Goal: Task Accomplishment & Management: Use online tool/utility

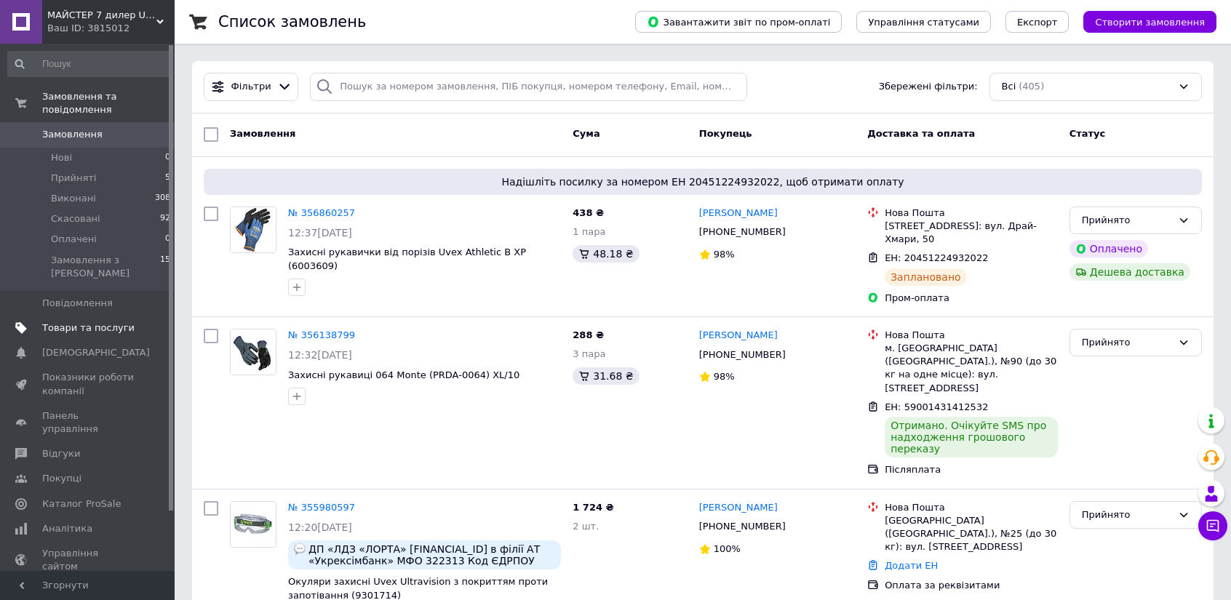
click at [77, 322] on span "Товари та послуги" at bounding box center [88, 328] width 92 height 13
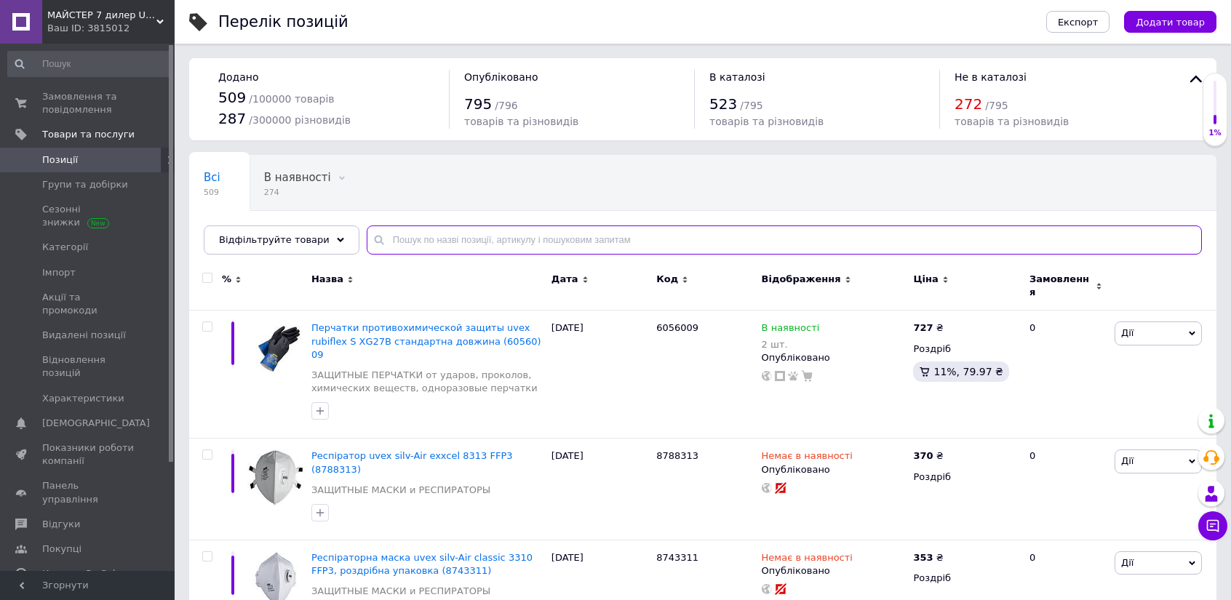
click at [439, 239] on input "text" at bounding box center [784, 240] width 835 height 29
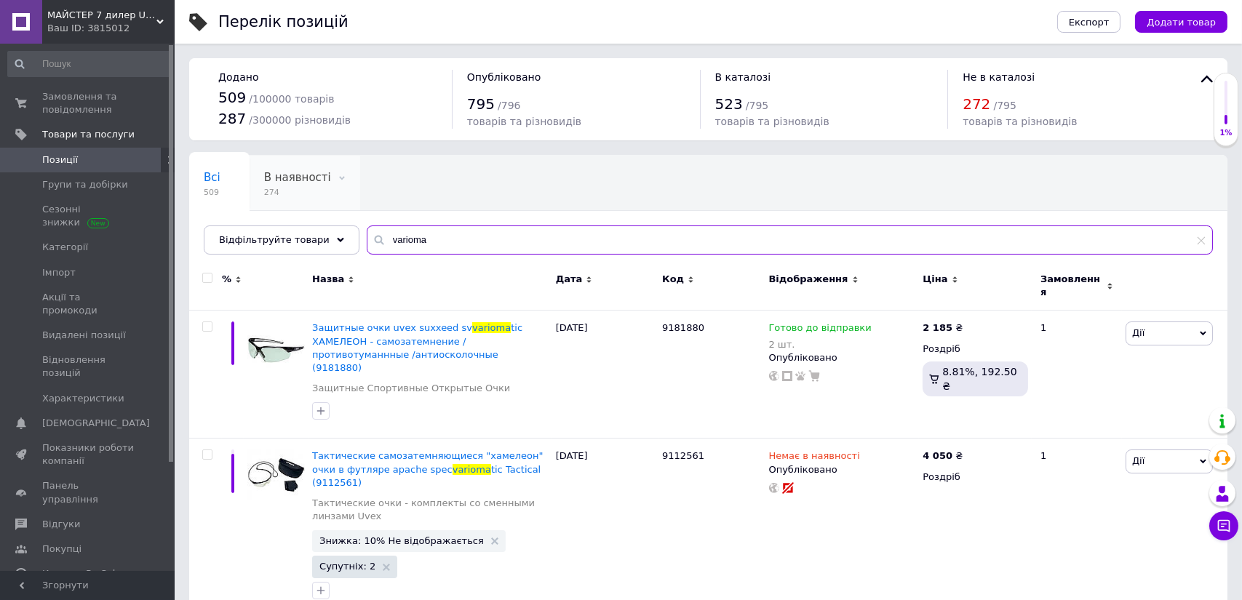
drag, startPoint x: 431, startPoint y: 237, endPoint x: 295, endPoint y: 177, distance: 147.9
click at [295, 177] on div "Всі 509 В наявності 274 Видалити Редагувати Автозаповнення характе... 25 Видали…" at bounding box center [708, 205] width 1038 height 100
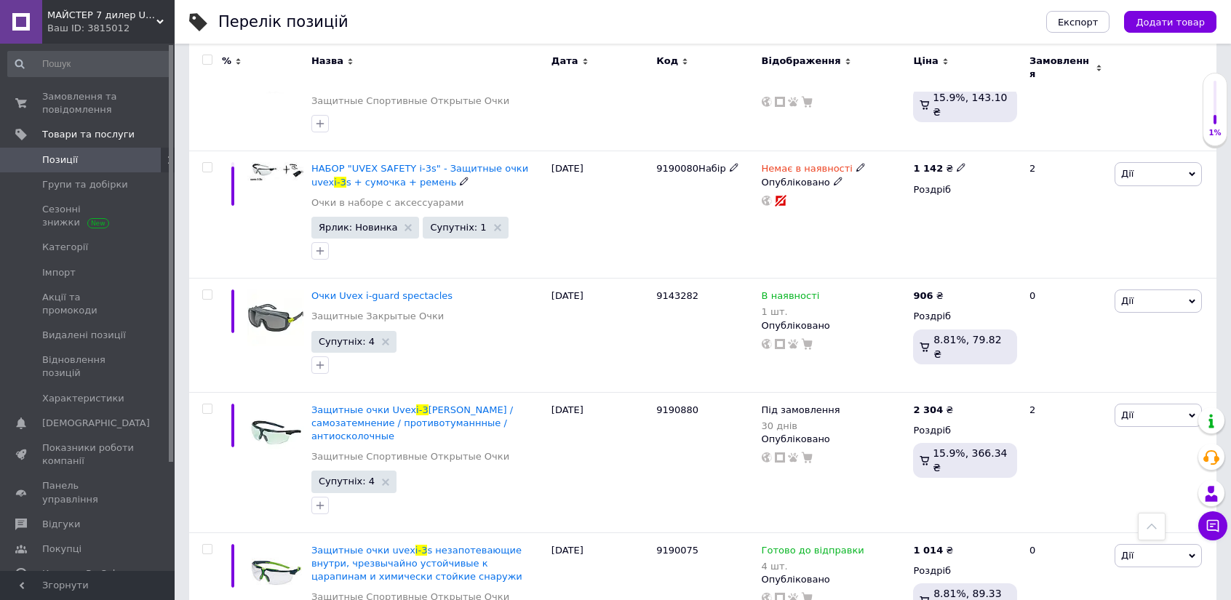
scroll to position [1892, 0]
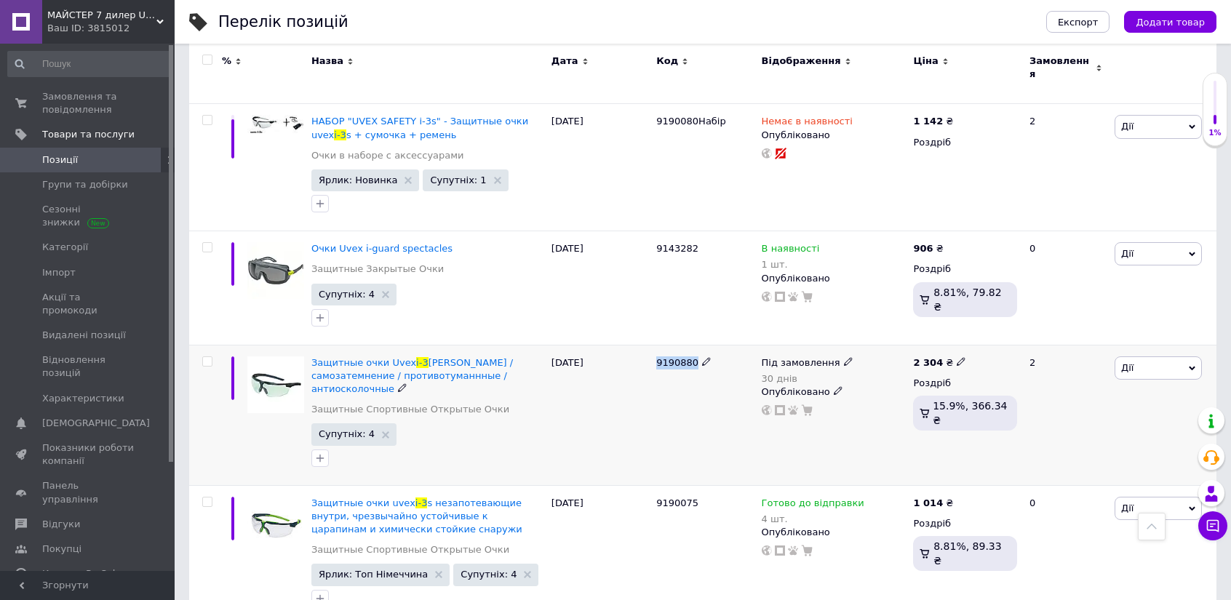
drag, startPoint x: 653, startPoint y: 311, endPoint x: 691, endPoint y: 322, distance: 39.4
click at [691, 345] on div "9190880" at bounding box center [705, 415] width 105 height 140
copy span "9190880"
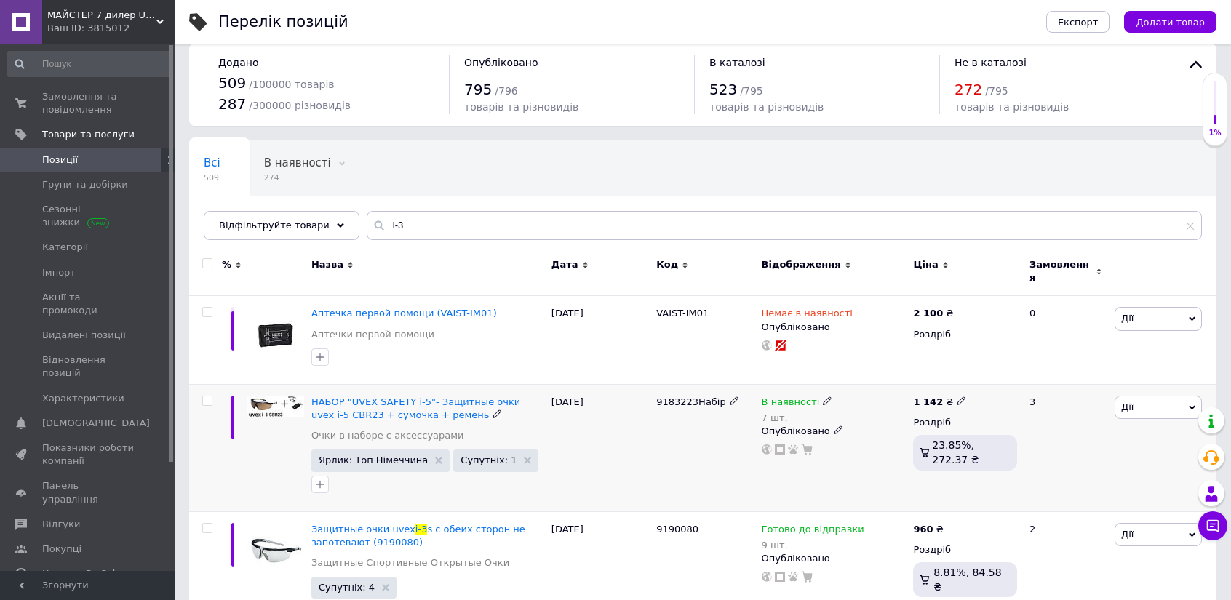
scroll to position [0, 0]
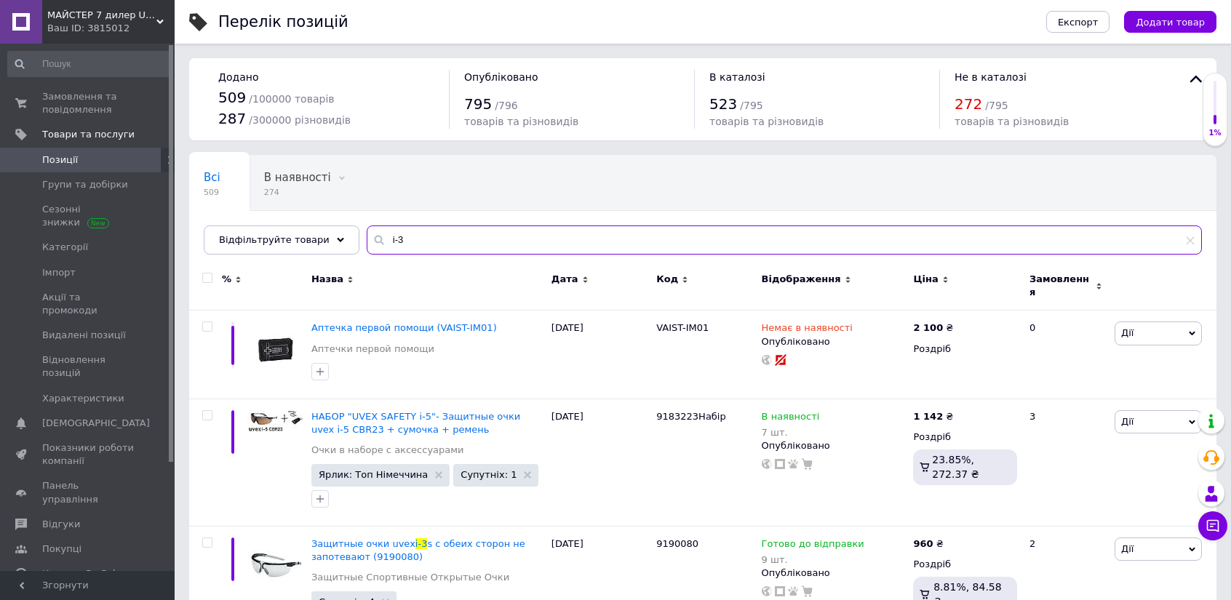
drag, startPoint x: 394, startPoint y: 236, endPoint x: 360, endPoint y: 226, distance: 35.0
click at [367, 226] on input "i-3" at bounding box center [784, 240] width 835 height 29
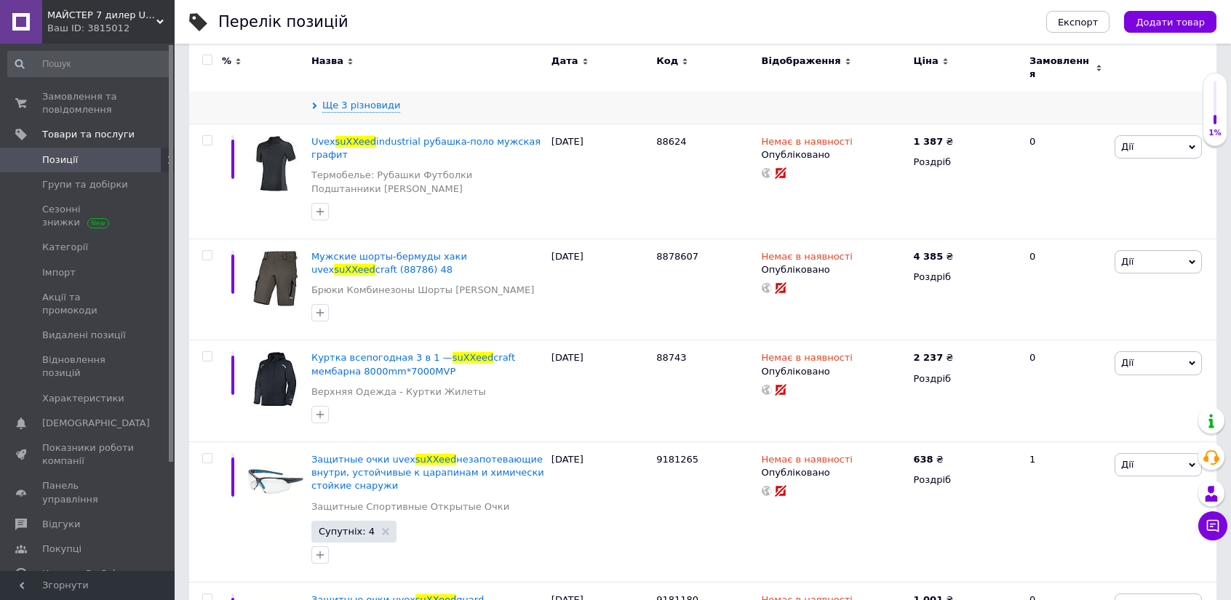
scroll to position [582, 0]
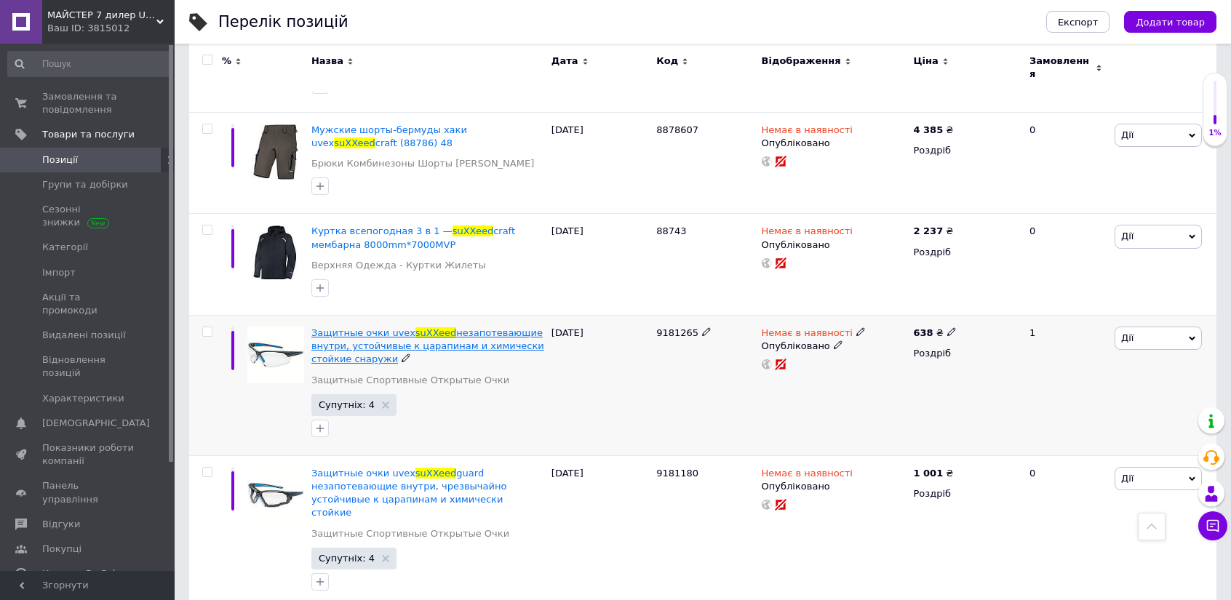
type input "suxxeed"
